Goal: Obtain resource: Obtain resource

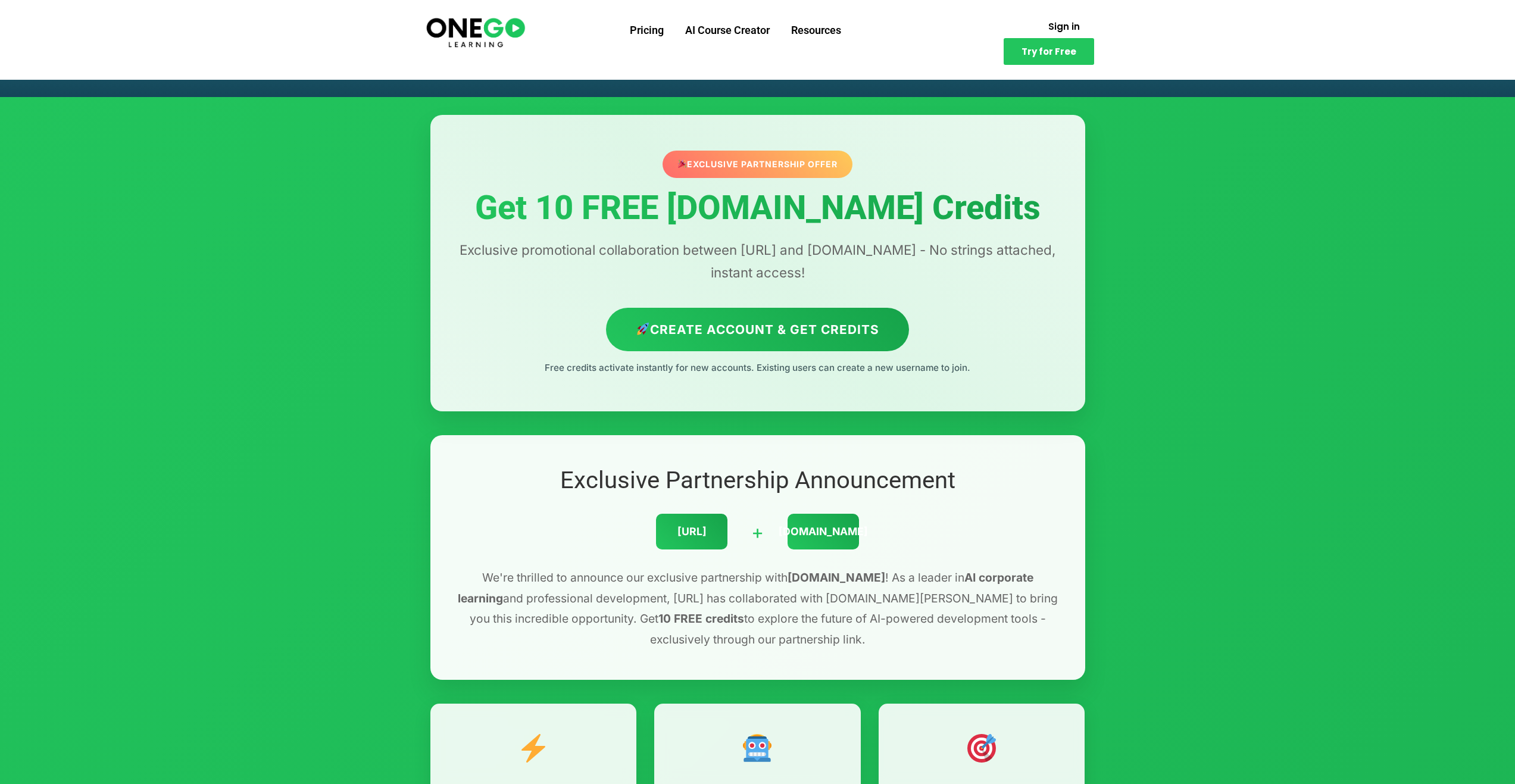
scroll to position [59, 0]
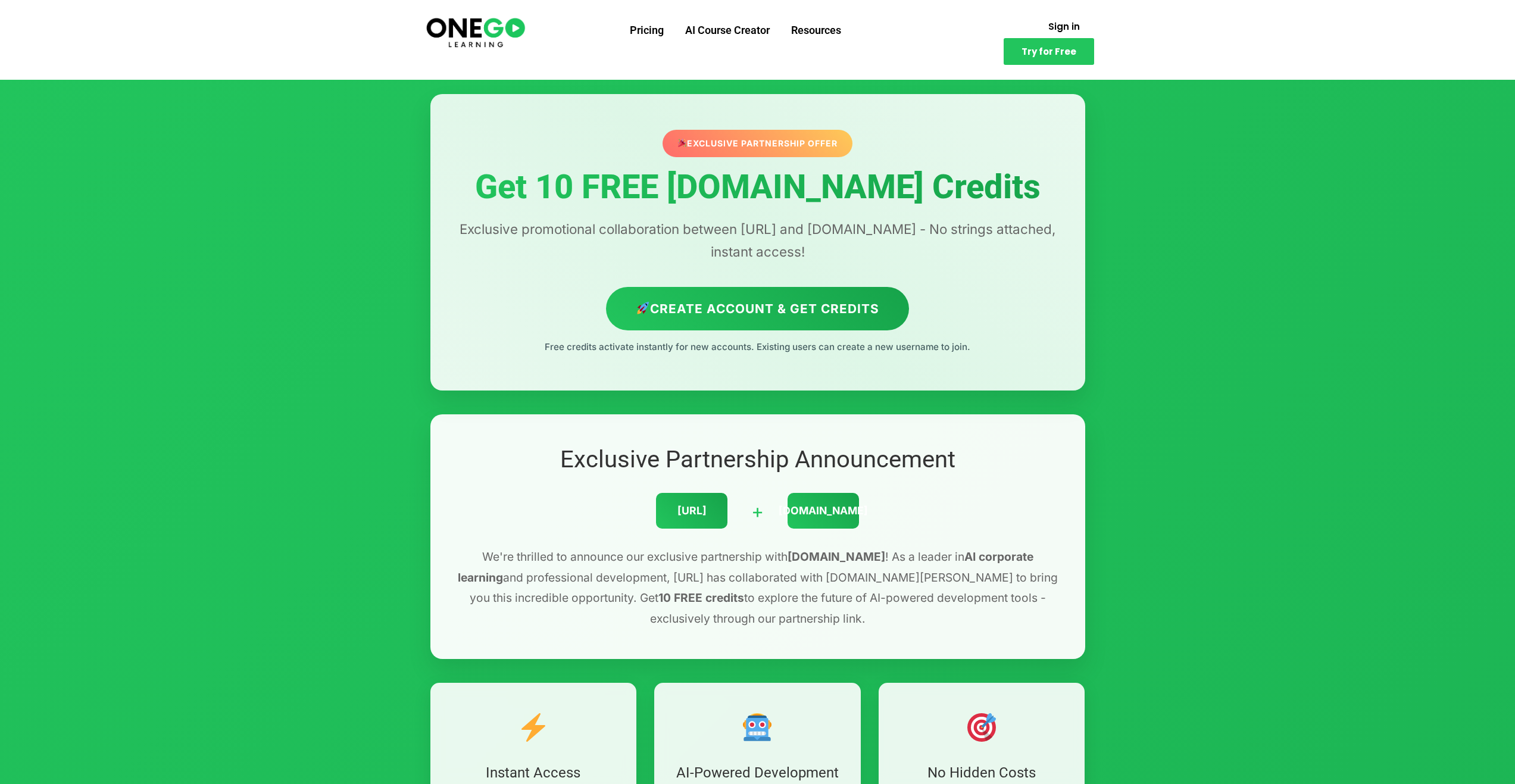
drag, startPoint x: 536, startPoint y: 343, endPoint x: 985, endPoint y: 349, distance: 449.0
click at [985, 349] on p "Free credits activate instantly for new accounts. Existing users can create a n…" at bounding box center [758, 346] width 607 height 15
drag, startPoint x: 985, startPoint y: 349, endPoint x: 578, endPoint y: 347, distance: 407.0
click at [578, 347] on p "Free credits activate instantly for new accounts. Existing users can create a n…" at bounding box center [758, 346] width 607 height 15
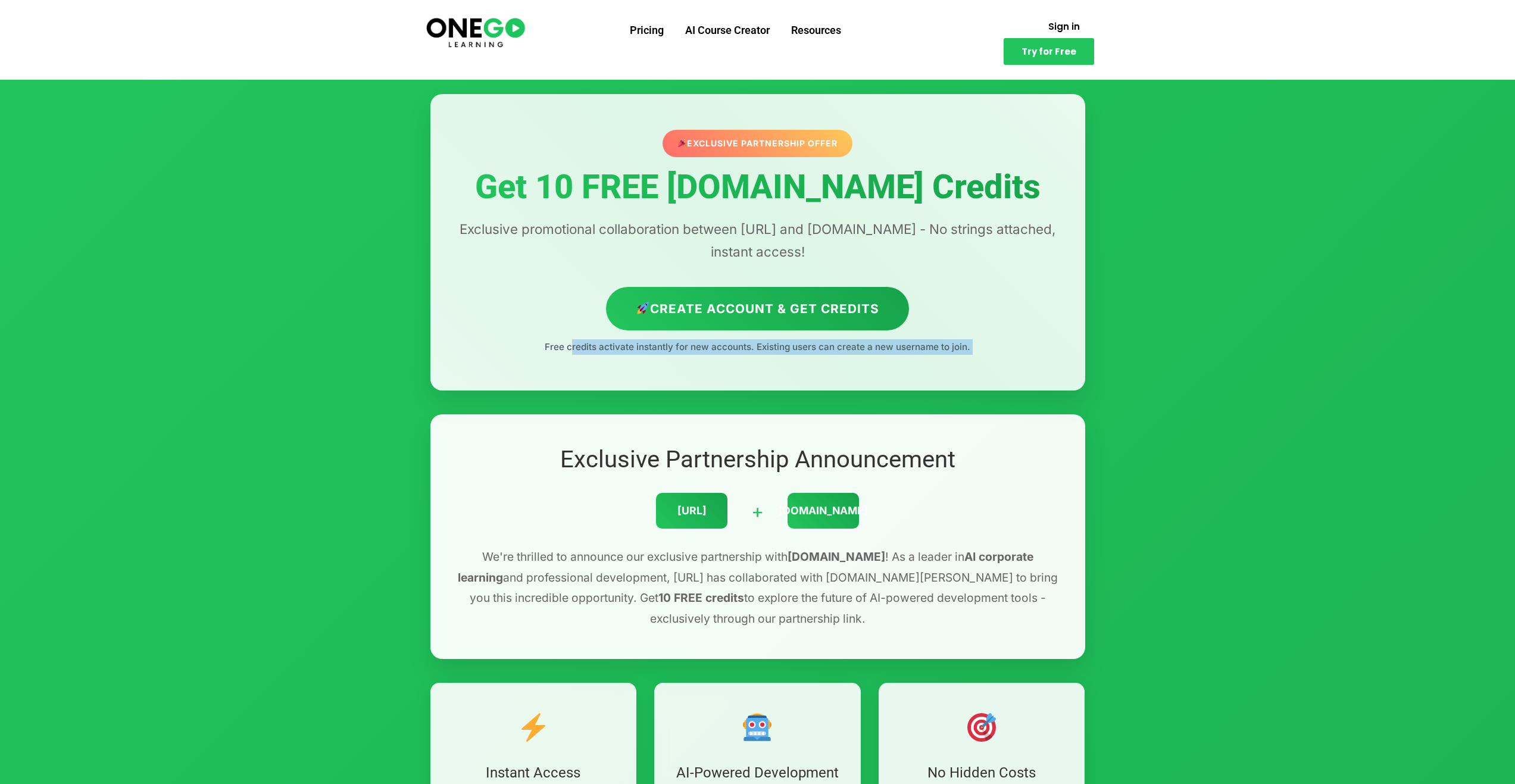
click at [578, 347] on p "Free credits activate instantly for new accounts. Existing users can create a n…" at bounding box center [758, 346] width 607 height 15
drag, startPoint x: 578, startPoint y: 347, endPoint x: 996, endPoint y: 357, distance: 418.1
click at [996, 357] on div "Exclusive Partnership Offer Get 10 FREE [DOMAIN_NAME] Credits Exclusive promoti…" at bounding box center [758, 242] width 655 height 296
drag, startPoint x: 978, startPoint y: 346, endPoint x: 553, endPoint y: 325, distance: 425.5
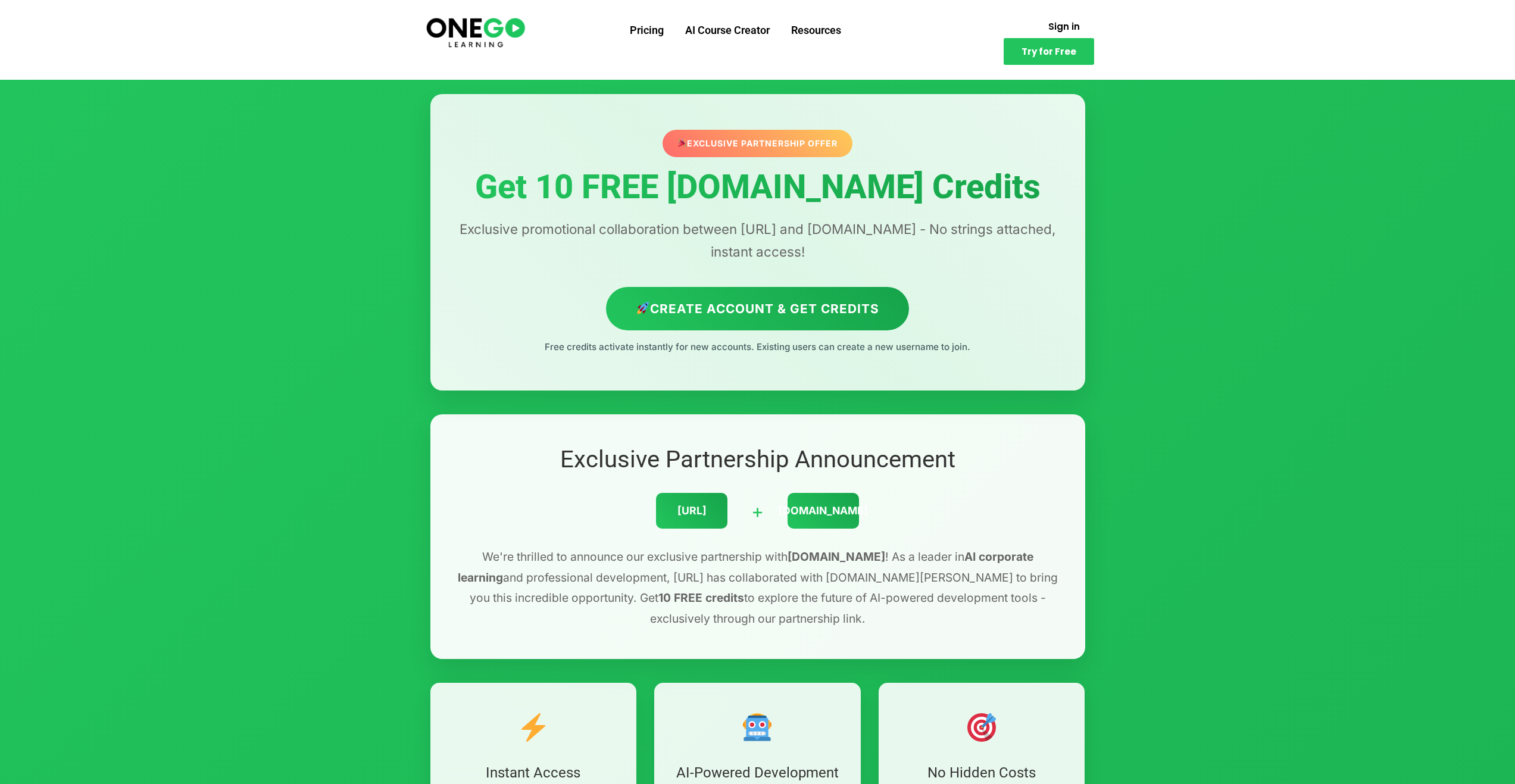
click at [553, 325] on div "Create Account & Get Credits Free credits activate instantly for new accounts. …" at bounding box center [758, 321] width 607 height 67
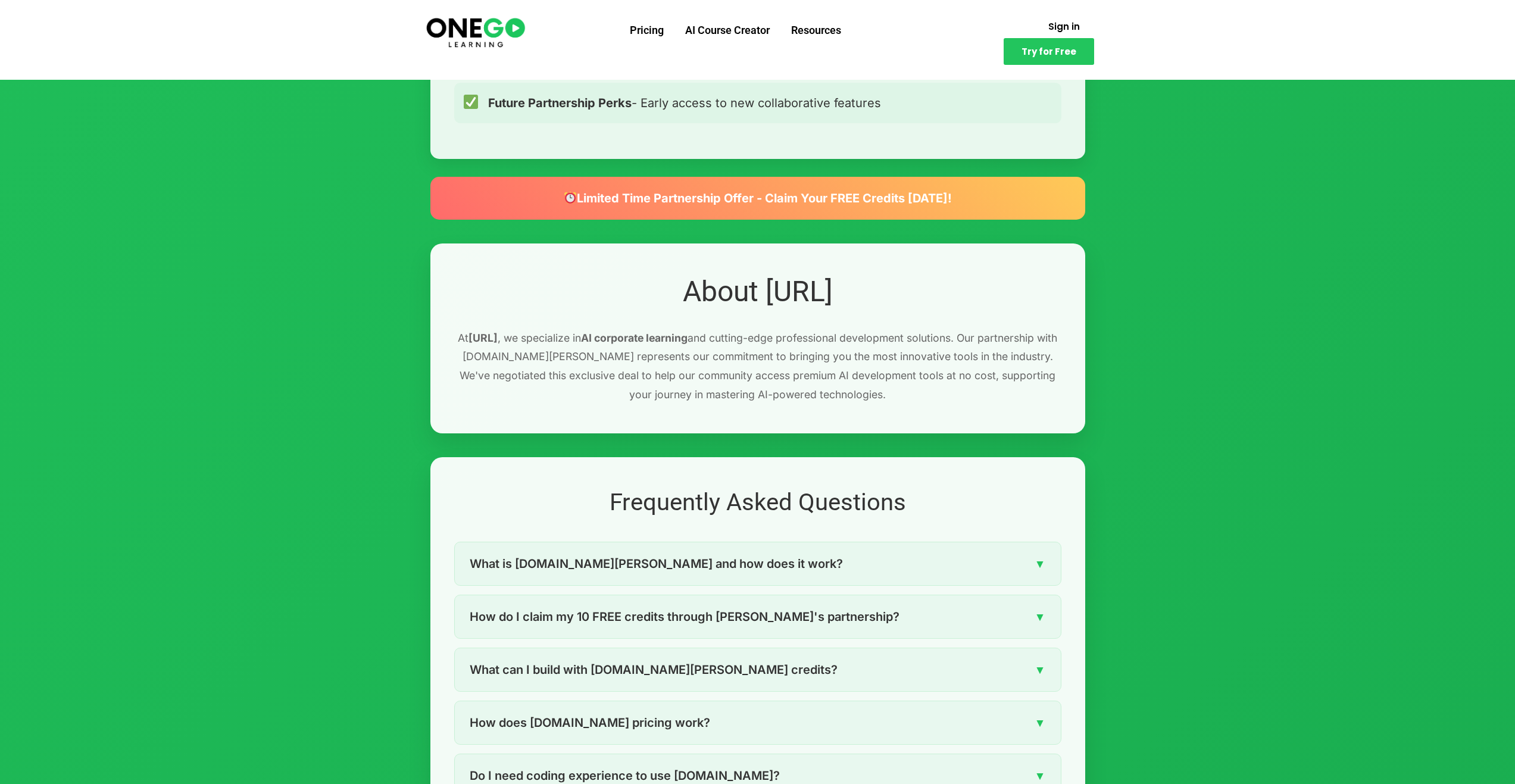
scroll to position [1370, 0]
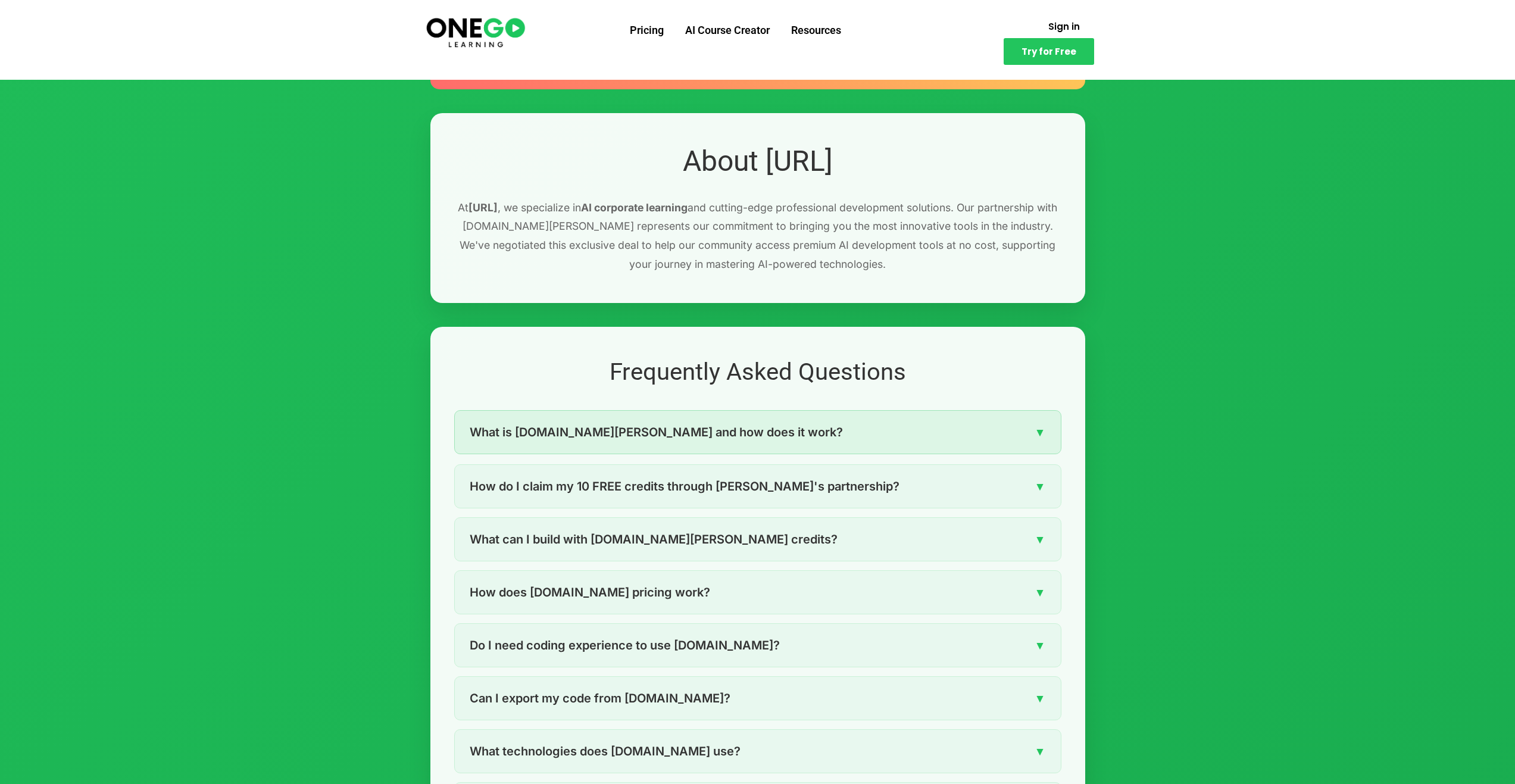
click at [845, 431] on div "What is [DOMAIN_NAME][PERSON_NAME] and how does it work? ▼" at bounding box center [758, 431] width 606 height 43
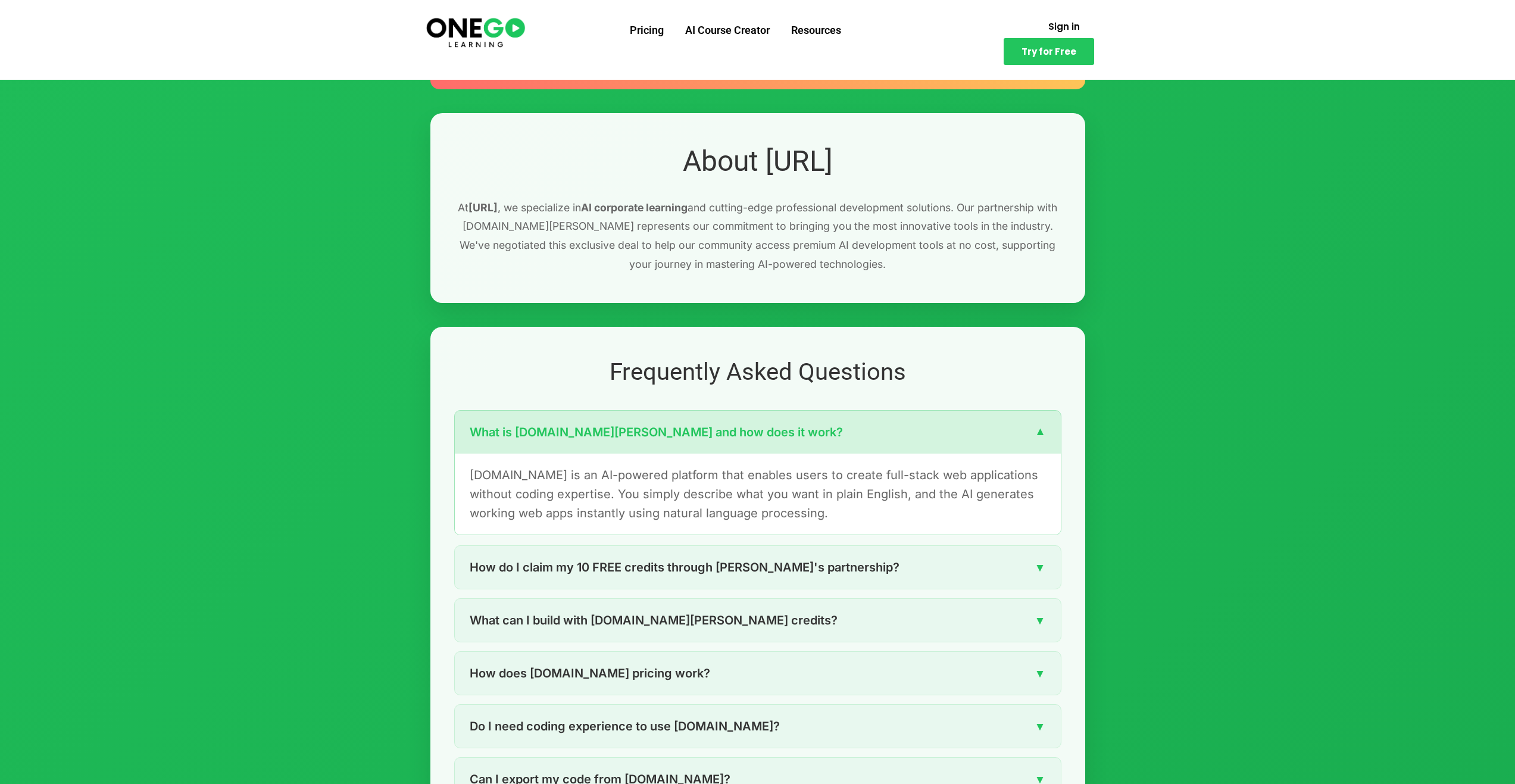
click at [865, 435] on div "What is [DOMAIN_NAME][PERSON_NAME] and how does it work? ▼" at bounding box center [758, 431] width 606 height 43
